Goal: Transaction & Acquisition: Purchase product/service

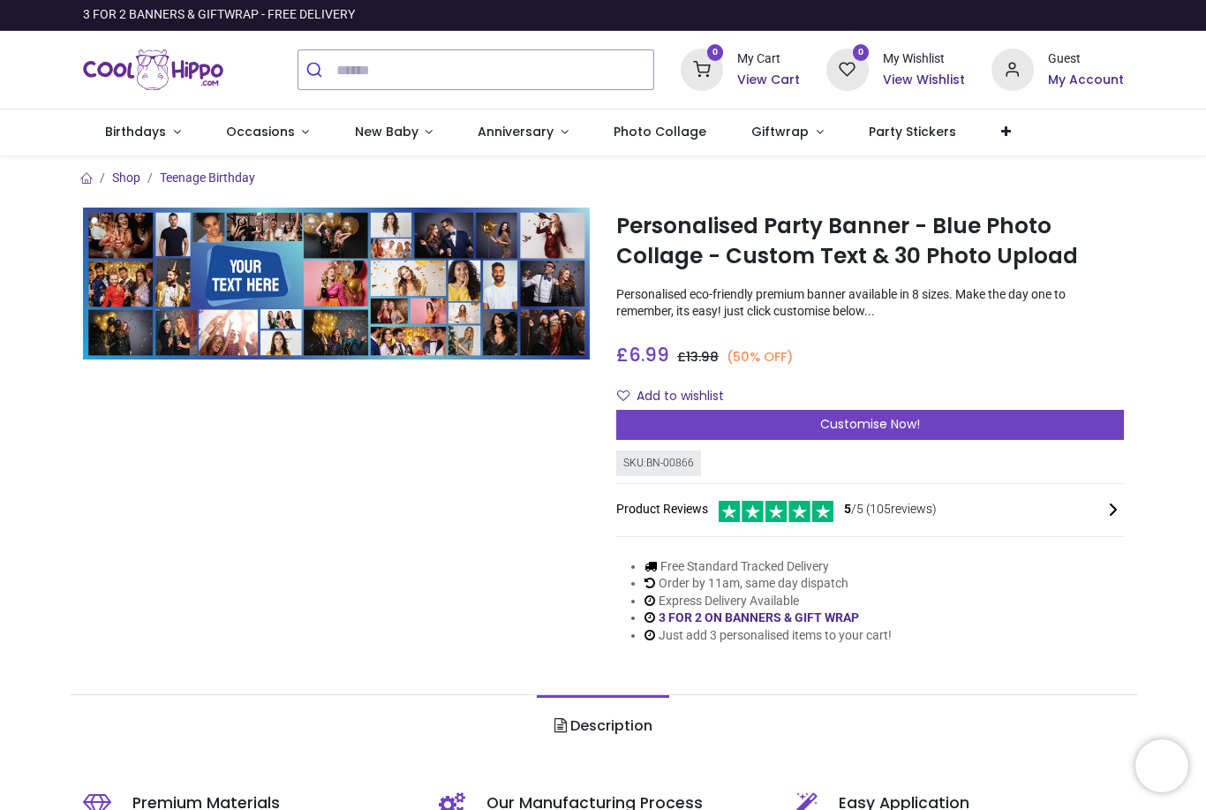
click at [655, 140] on span "Photo Collage" at bounding box center [660, 132] width 93 height 18
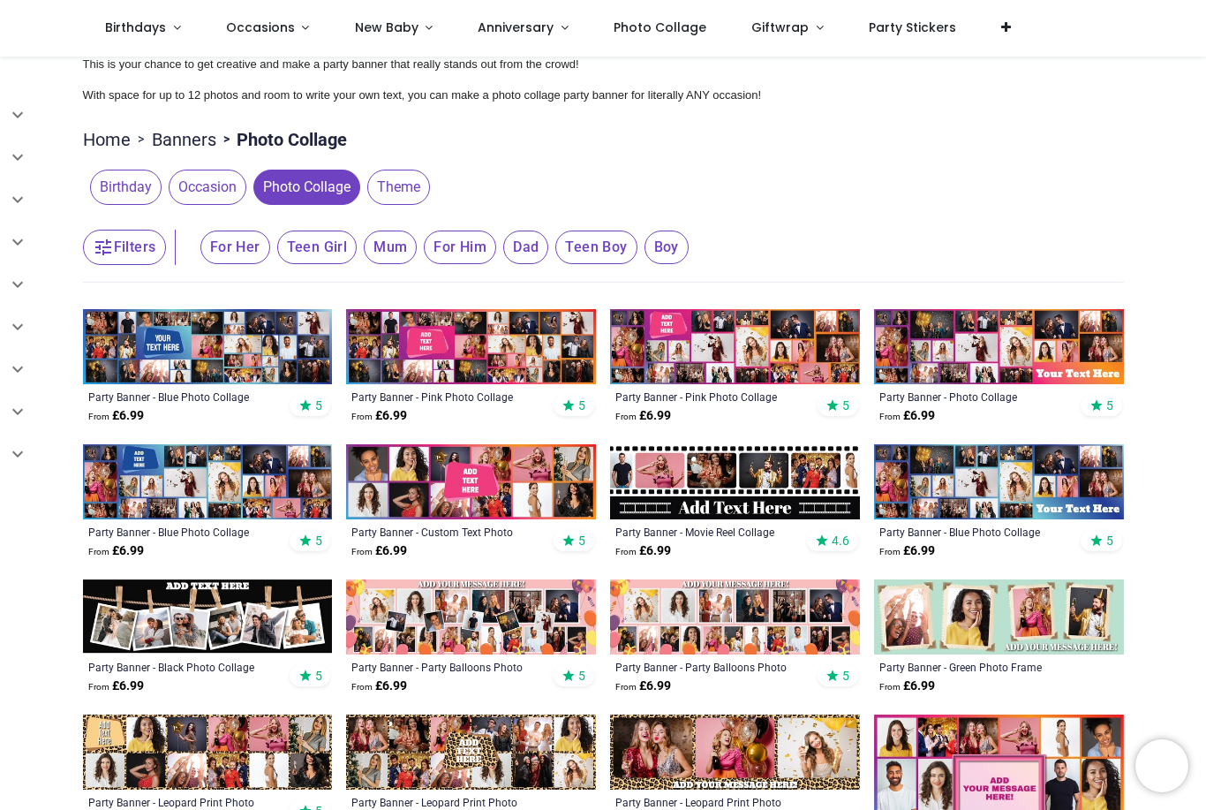
scroll to position [148, 0]
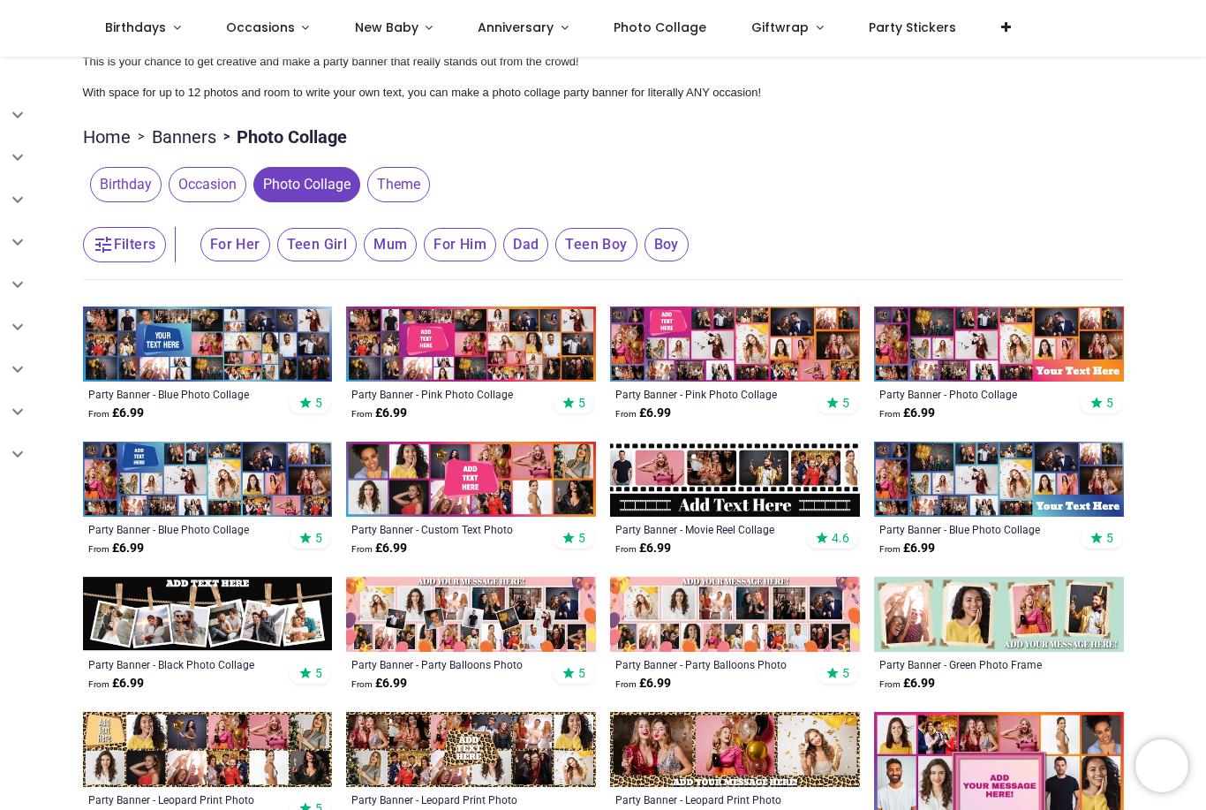
click at [137, 255] on button "Filters" at bounding box center [124, 244] width 83 height 35
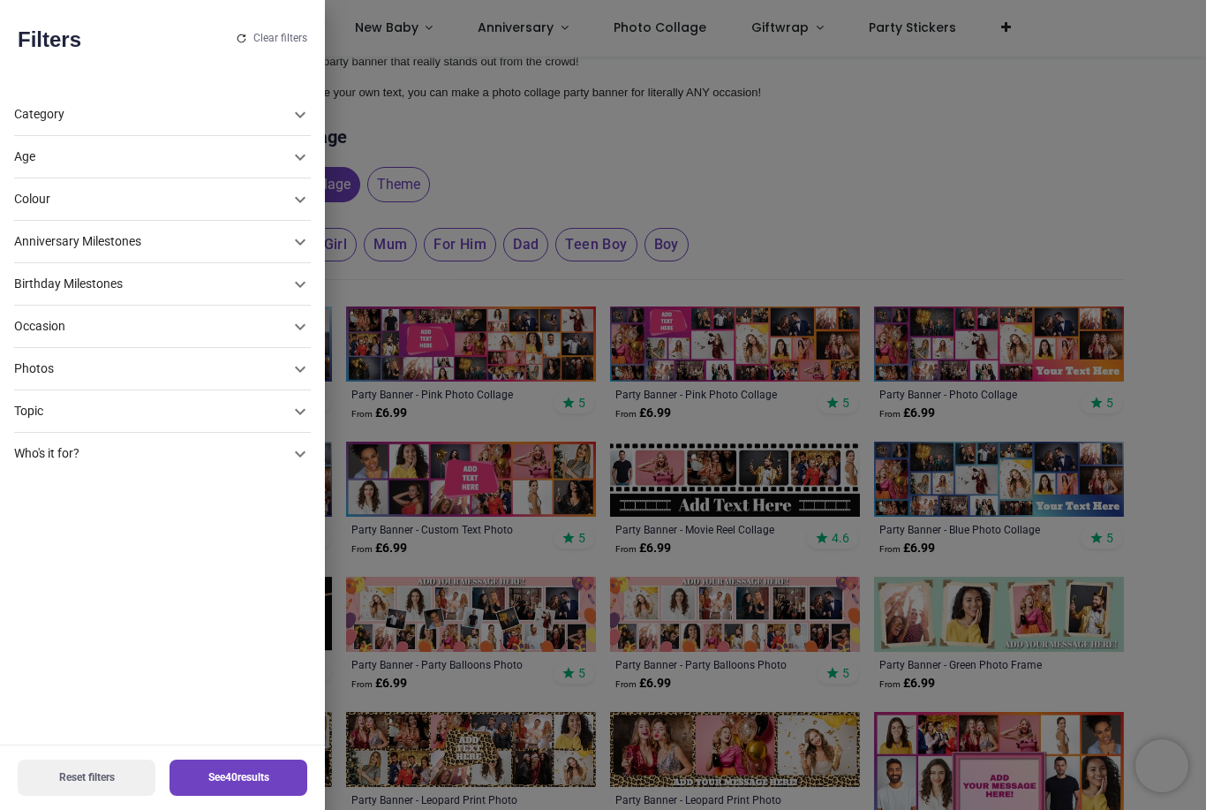
click at [100, 366] on div "Photos" at bounding box center [151, 369] width 275 height 18
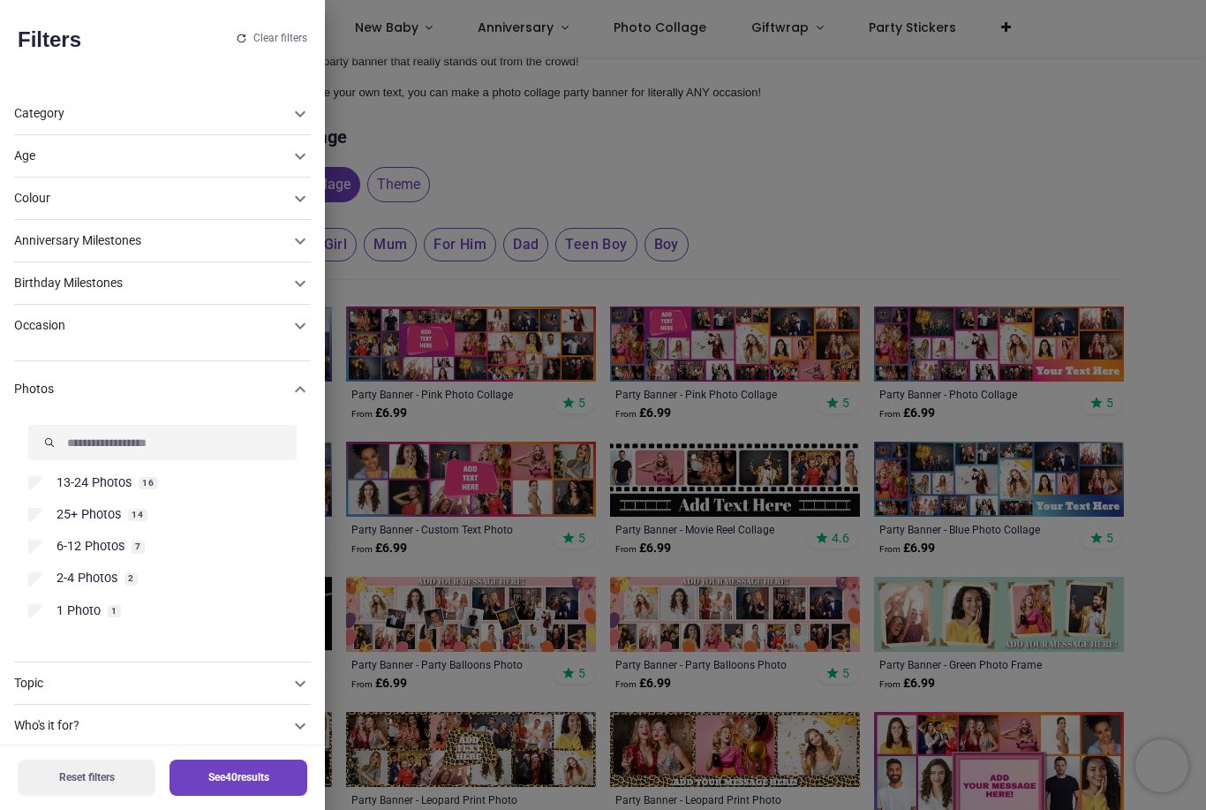
scroll to position [57, 0]
click at [119, 506] on span "25+ Photos" at bounding box center [89, 515] width 64 height 18
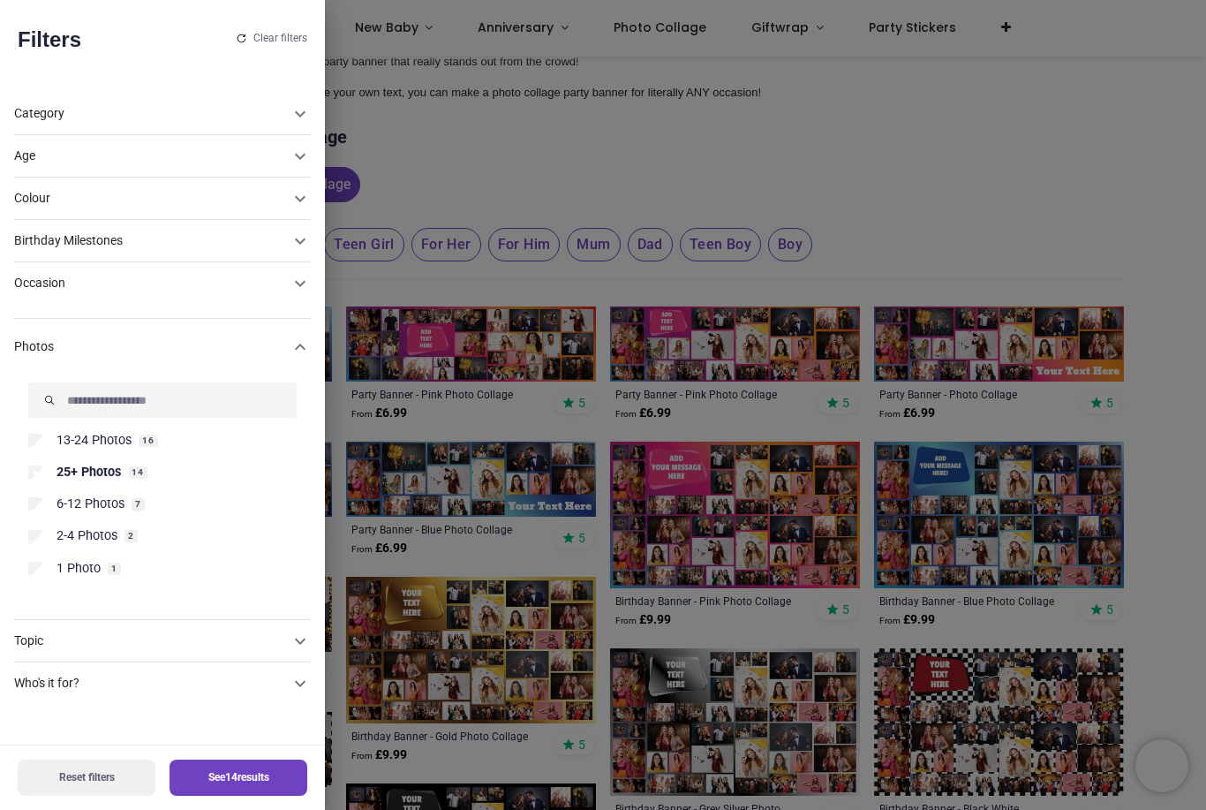
click at [216, 773] on button "See 14 results" at bounding box center [239, 777] width 138 height 36
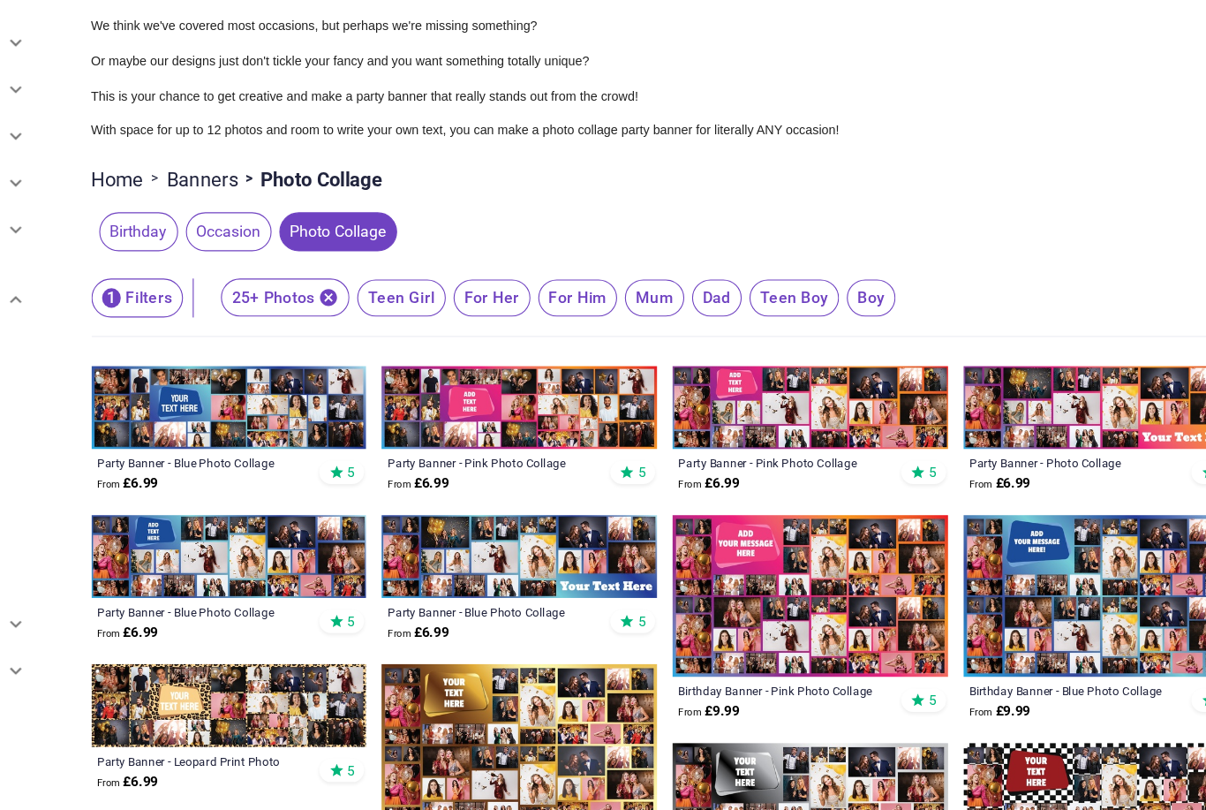
scroll to position [40, 0]
